Goal: Navigation & Orientation: Find specific page/section

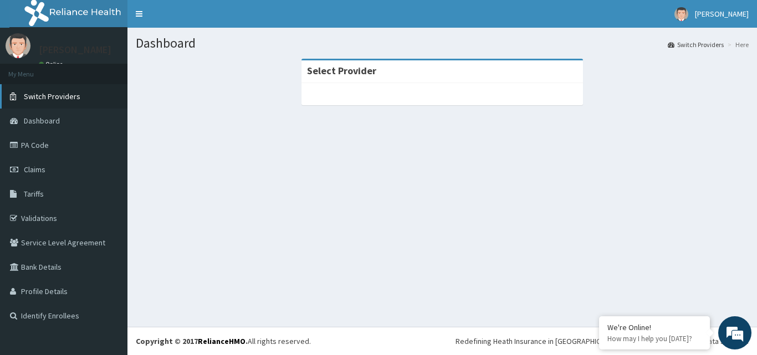
click at [50, 101] on span "Switch Providers" at bounding box center [52, 96] width 56 height 10
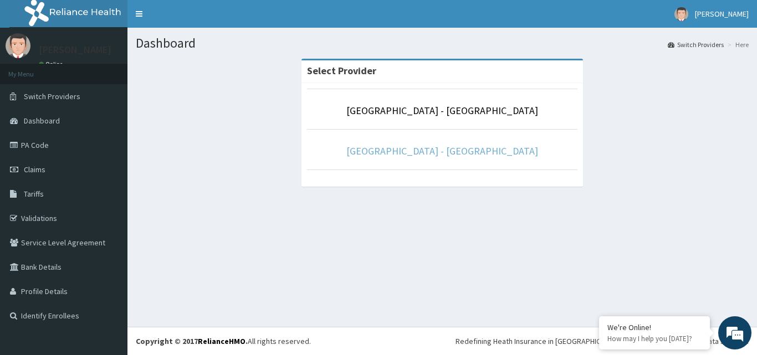
click at [457, 151] on link "Prince and Princess Hospital - Apapa" at bounding box center [442, 151] width 192 height 13
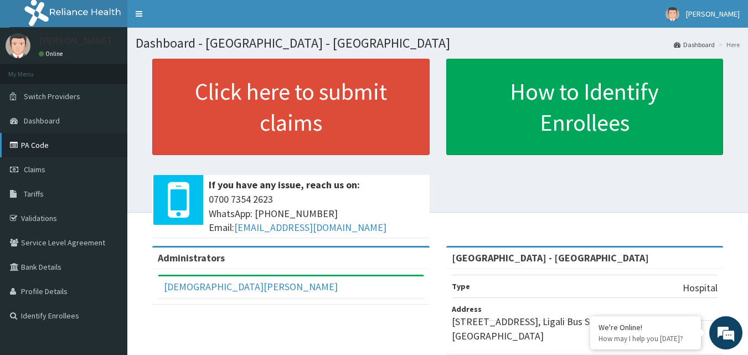
click at [38, 151] on link "PA Code" at bounding box center [63, 145] width 127 height 24
